Goal: Task Accomplishment & Management: Manage account settings

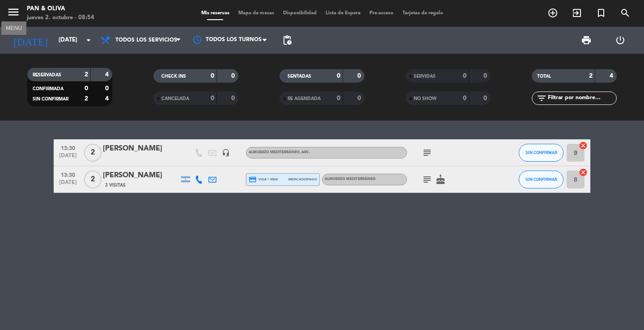
click at [12, 14] on icon "menu" at bounding box center [13, 11] width 13 height 13
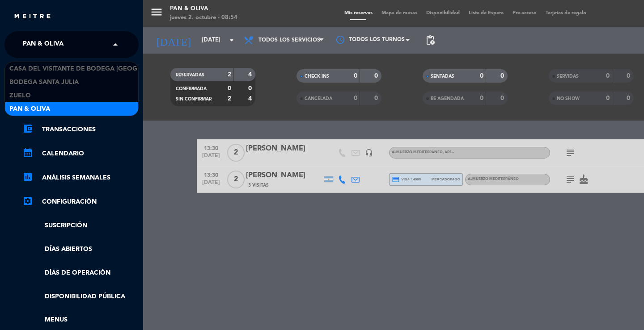
click at [34, 40] on span "Pan & Oliva" at bounding box center [43, 44] width 41 height 19
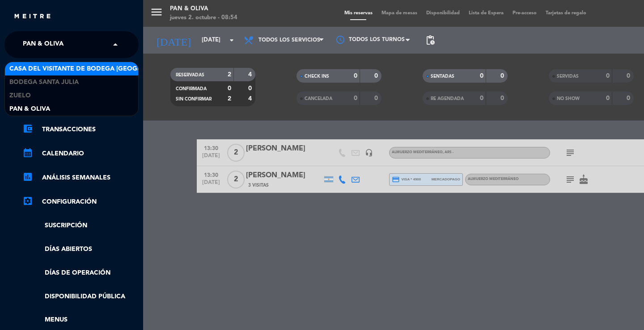
click at [45, 66] on span "Casa del Visitante de Bodega [GEOGRAPHIC_DATA][PERSON_NAME]" at bounding box center [121, 69] width 225 height 10
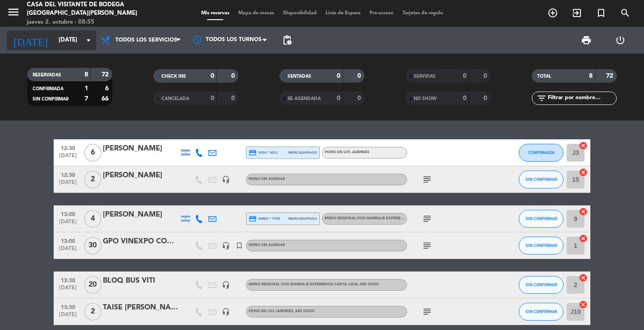
click at [76, 45] on input "[DATE]" at bounding box center [93, 40] width 79 height 16
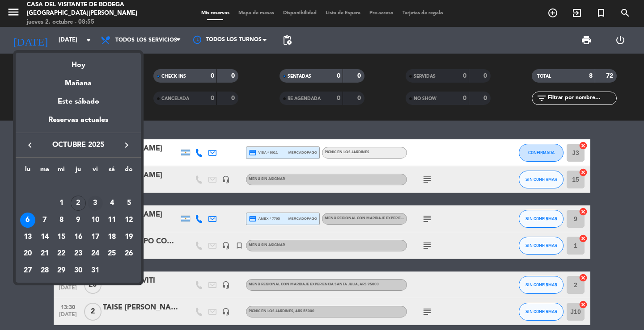
click at [93, 205] on div "3" at bounding box center [95, 203] width 15 height 15
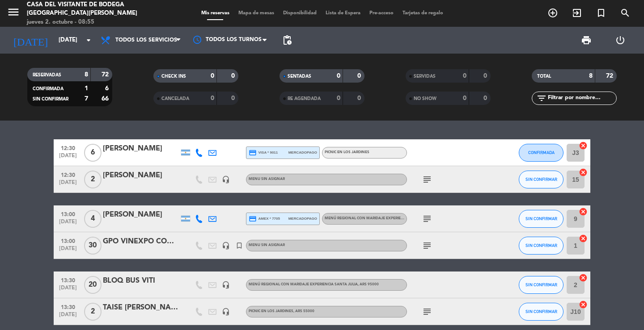
type input "[DATE]"
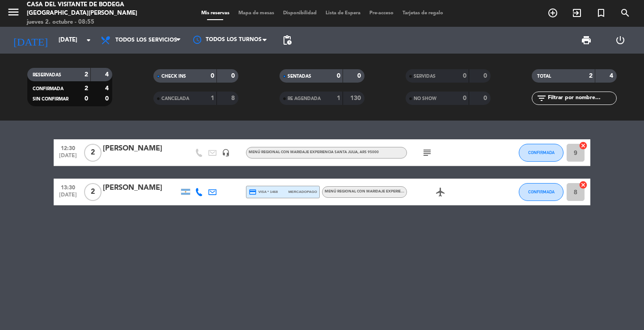
click at [132, 203] on div "13:30 [DATE] 2 [PERSON_NAME] credit_card visa * 1468 mercadopago Menú Regional …" at bounding box center [322, 192] width 537 height 27
click at [163, 198] on div at bounding box center [141, 198] width 76 height 7
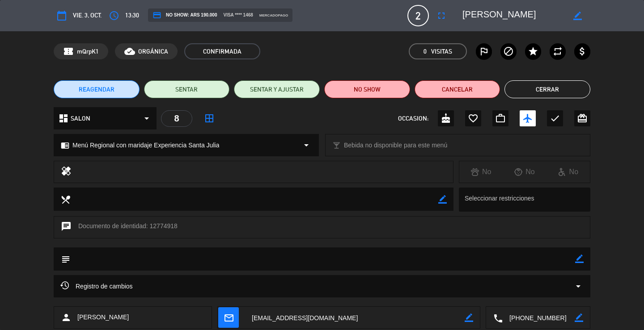
click at [580, 261] on icon "border_color" at bounding box center [579, 259] width 8 height 8
click at [569, 263] on textarea at bounding box center [322, 259] width 505 height 23
type textarea "reconfirmada"
click at [578, 261] on icon at bounding box center [579, 259] width 8 height 8
click at [560, 90] on button "Cerrar" at bounding box center [547, 89] width 86 height 18
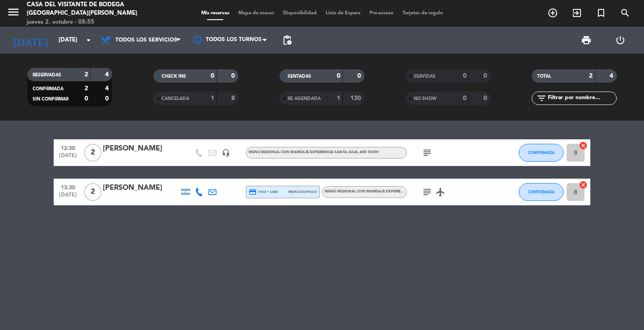
click at [36, 29] on div "[DATE] [DATE] arrow_drop_down" at bounding box center [51, 40] width 89 height 27
click at [54, 34] on input "[DATE]" at bounding box center [93, 40] width 79 height 16
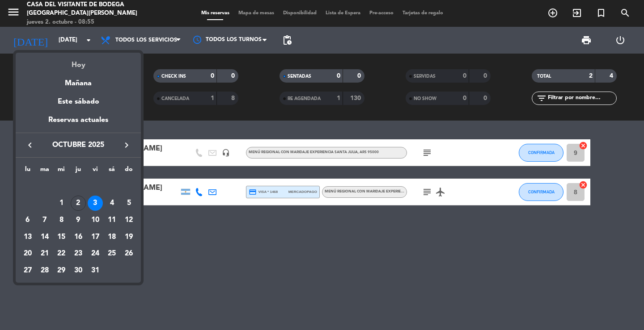
click at [74, 64] on div "Hoy" at bounding box center [78, 62] width 125 height 18
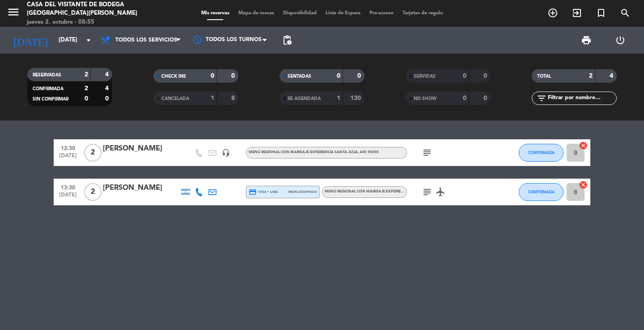
type input "[DEMOGRAPHIC_DATA][DATE]"
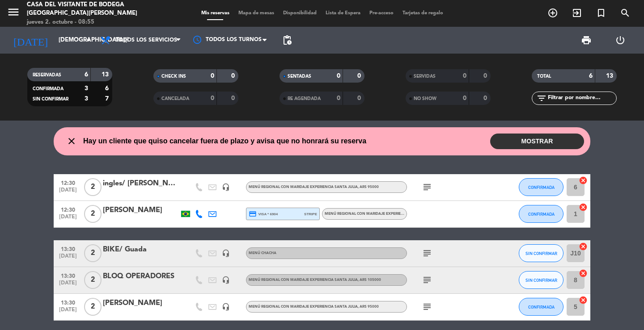
click at [548, 148] on button "MOSTRAR" at bounding box center [537, 142] width 94 height 16
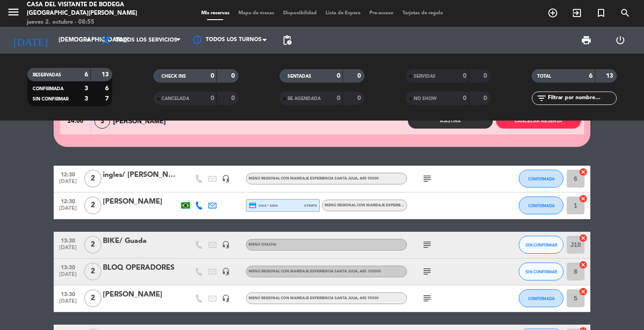
scroll to position [117, 0]
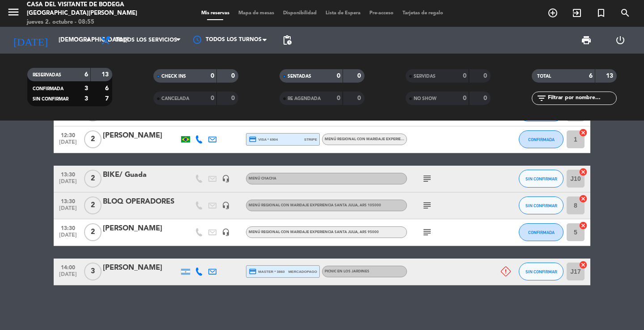
click at [148, 271] on div "[PERSON_NAME]" at bounding box center [141, 269] width 76 height 12
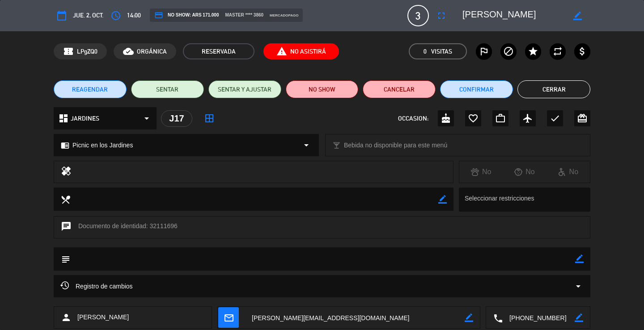
drag, startPoint x: 531, startPoint y: 316, endPoint x: 508, endPoint y: 281, distance: 41.8
click at [532, 316] on textarea at bounding box center [539, 318] width 72 height 22
click at [549, 82] on button "Cerrar" at bounding box center [553, 89] width 73 height 18
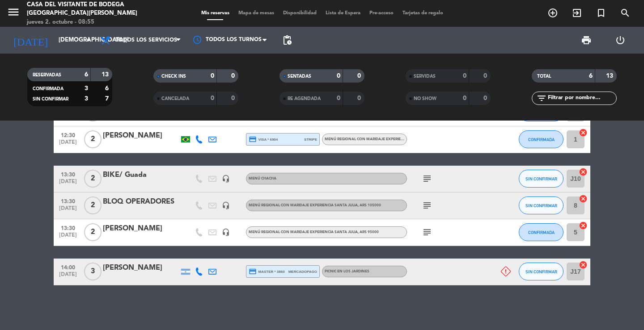
click at [551, 16] on icon "add_circle_outline" at bounding box center [552, 13] width 11 height 11
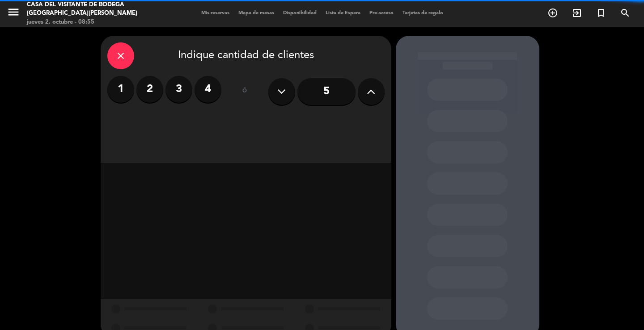
click at [121, 42] on div "close" at bounding box center [120, 55] width 27 height 27
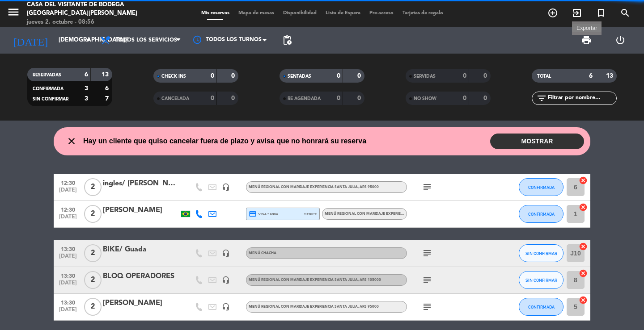
click at [585, 38] on span "print" at bounding box center [586, 40] width 11 height 11
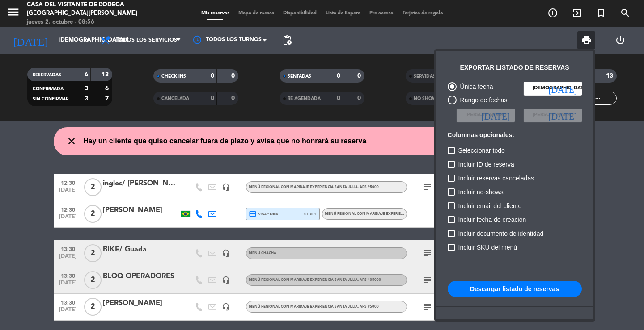
click at [484, 284] on button "Descargar listado de reservas" at bounding box center [515, 289] width 134 height 16
click at [360, 236] on div at bounding box center [322, 165] width 644 height 330
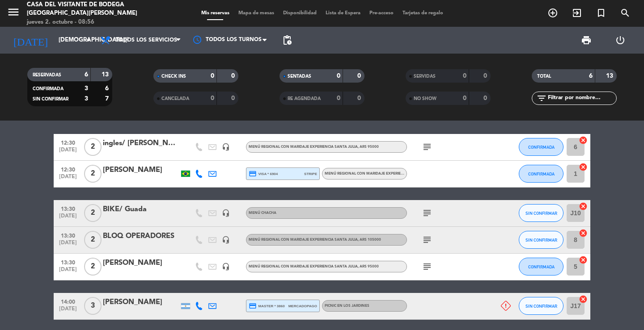
scroll to position [75, 0]
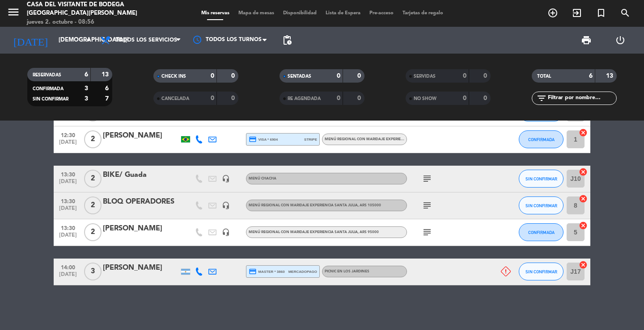
click at [152, 275] on div at bounding box center [141, 277] width 76 height 7
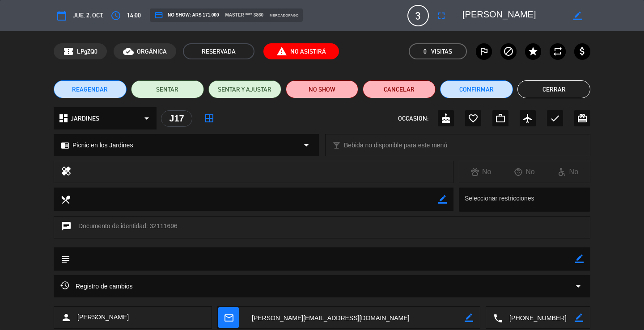
click at [523, 317] on textarea at bounding box center [539, 318] width 72 height 22
drag, startPoint x: 536, startPoint y: 17, endPoint x: 463, endPoint y: 16, distance: 72.9
click at [463, 16] on textarea at bounding box center [513, 16] width 102 height 16
click at [574, 95] on button "Cerrar" at bounding box center [553, 89] width 73 height 18
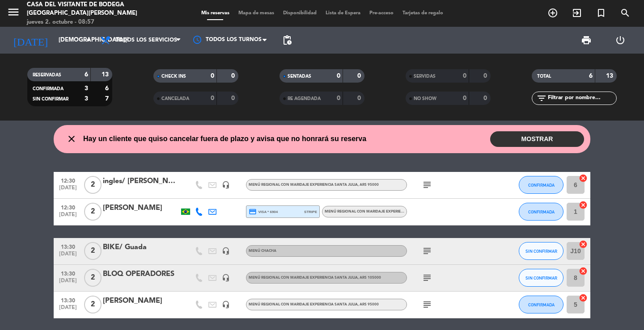
scroll to position [0, 0]
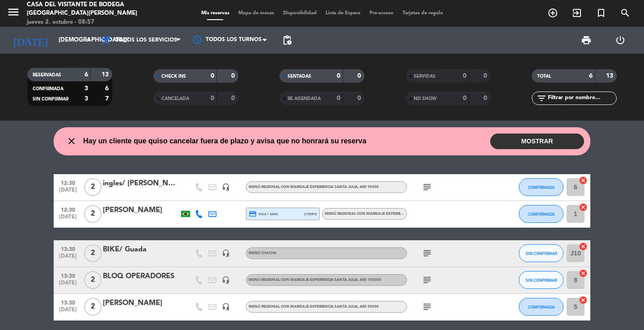
click at [146, 212] on div "[PERSON_NAME]" at bounding box center [141, 211] width 76 height 12
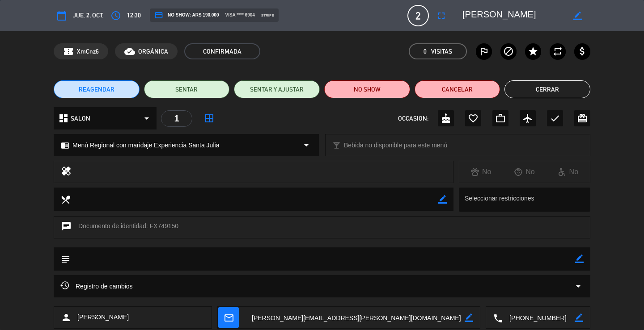
click at [552, 318] on textarea at bounding box center [539, 318] width 72 height 22
click at [580, 283] on icon "arrow_drop_down" at bounding box center [578, 286] width 11 height 11
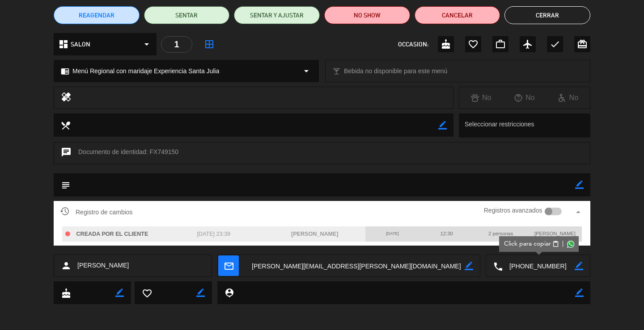
scroll to position [75, 0]
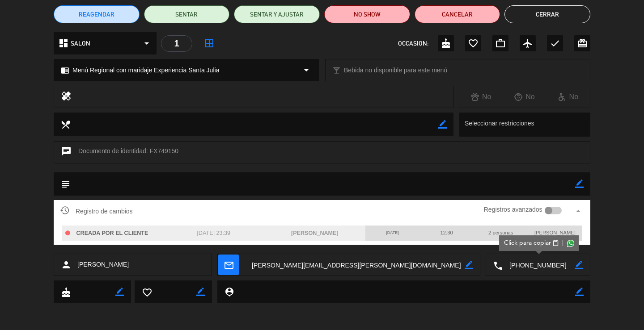
click at [579, 210] on icon "arrow_drop_up" at bounding box center [578, 211] width 11 height 11
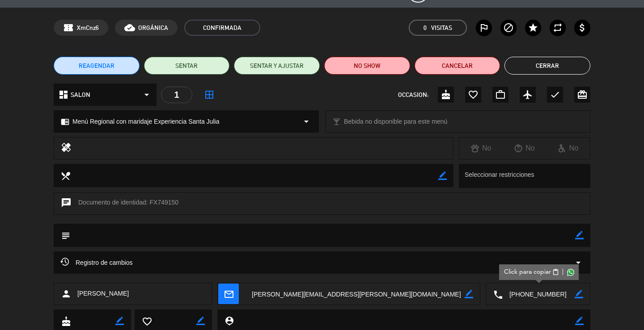
scroll to position [0, 0]
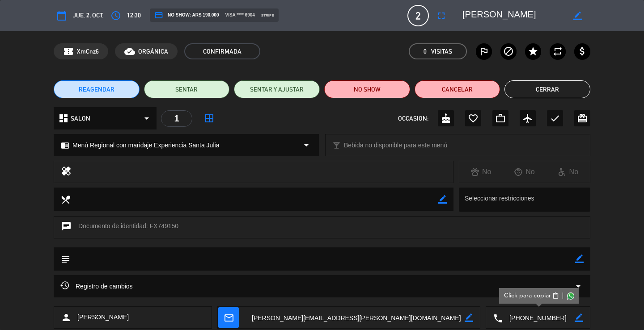
click at [519, 89] on button "Cerrar" at bounding box center [547, 89] width 86 height 18
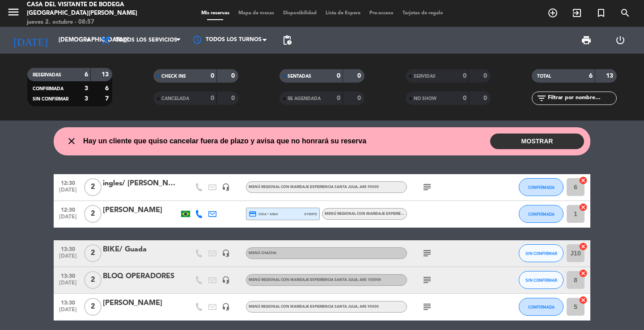
scroll to position [75, 0]
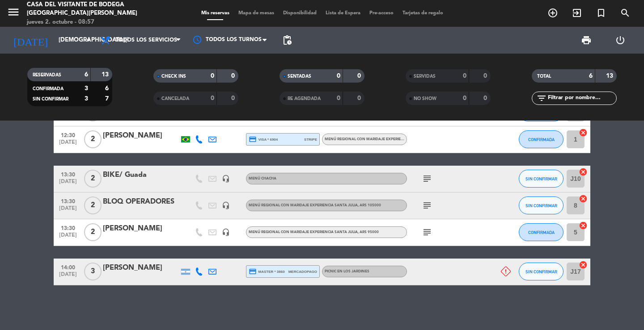
click at [479, 317] on div "close Hay un cliente que quiso cancelar fuera de plazo y avisa que no honrará s…" at bounding box center [322, 226] width 644 height 210
click at [15, 11] on icon "menu" at bounding box center [13, 11] width 13 height 13
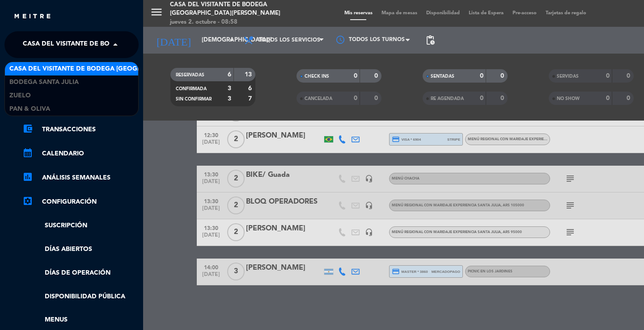
click at [44, 47] on span "Casa del Visitante de Bodega [GEOGRAPHIC_DATA][PERSON_NAME]" at bounding box center [135, 44] width 225 height 19
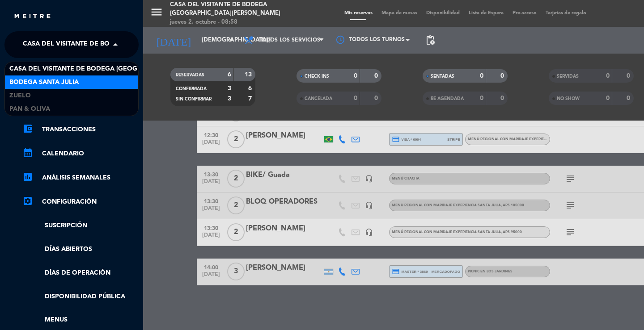
click at [45, 78] on span "Bodega Santa Julia" at bounding box center [43, 82] width 69 height 10
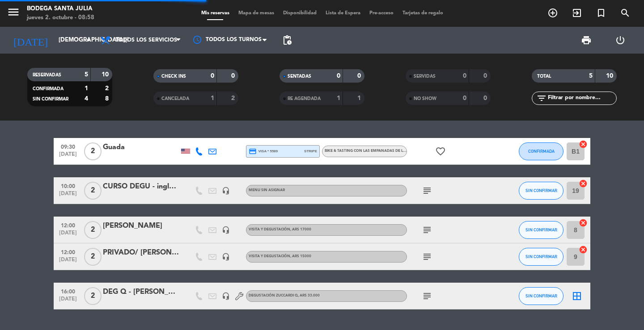
scroll to position [0, 0]
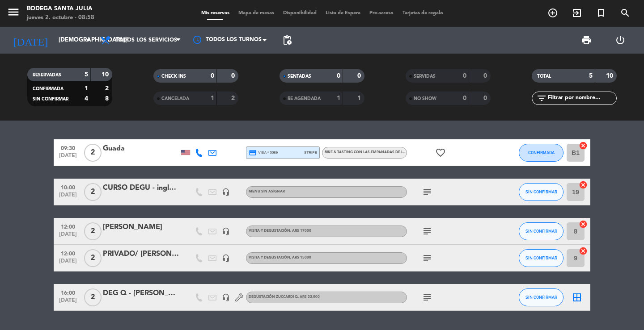
click at [161, 128] on div "09:30 [DATE] 2 Guada credit_card visa * 5589 stripe Bike & Tasting con las empa…" at bounding box center [322, 226] width 644 height 210
click at [15, 14] on icon "menu" at bounding box center [13, 11] width 13 height 13
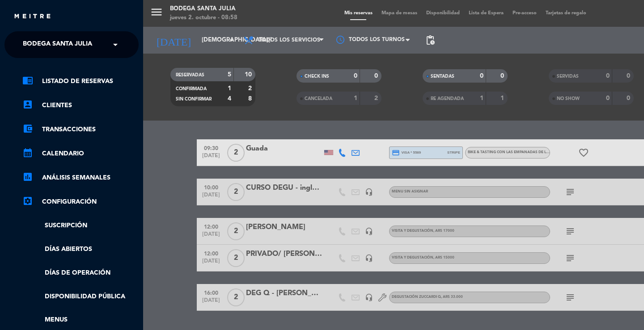
click at [42, 43] on span "Bodega Santa Julia" at bounding box center [57, 44] width 69 height 19
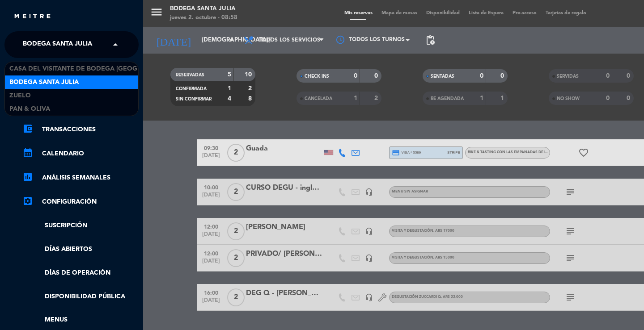
click at [54, 77] on span "Bodega Santa Julia" at bounding box center [43, 82] width 69 height 10
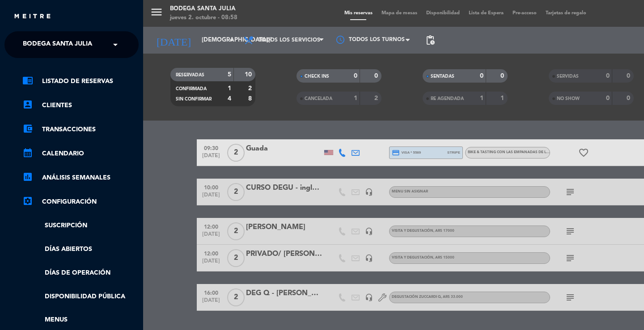
click at [57, 51] on span "Bodega Santa Julia" at bounding box center [57, 44] width 69 height 19
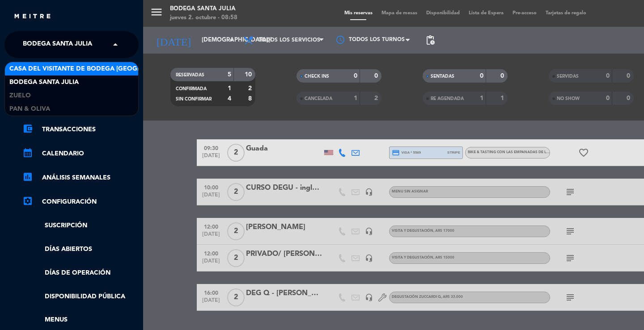
click at [59, 67] on span "Casa del Visitante de Bodega [GEOGRAPHIC_DATA][PERSON_NAME]" at bounding box center [121, 69] width 225 height 10
